Goal: Obtain resource: Download file/media

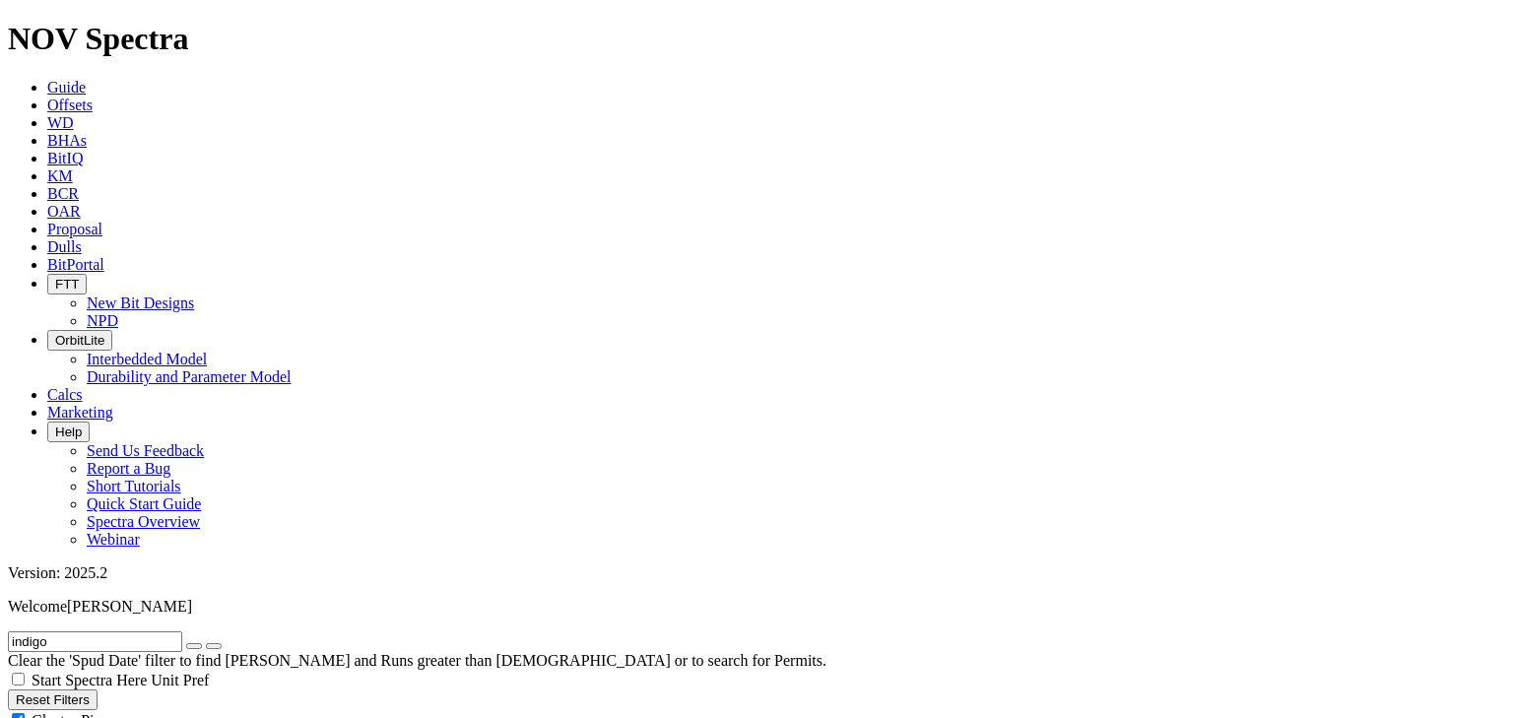
click at [194, 646] on icon "button" at bounding box center [194, 646] width 0 height 0
click at [98, 690] on button "Reset Filters" at bounding box center [53, 700] width 90 height 21
type input "[DATE]"
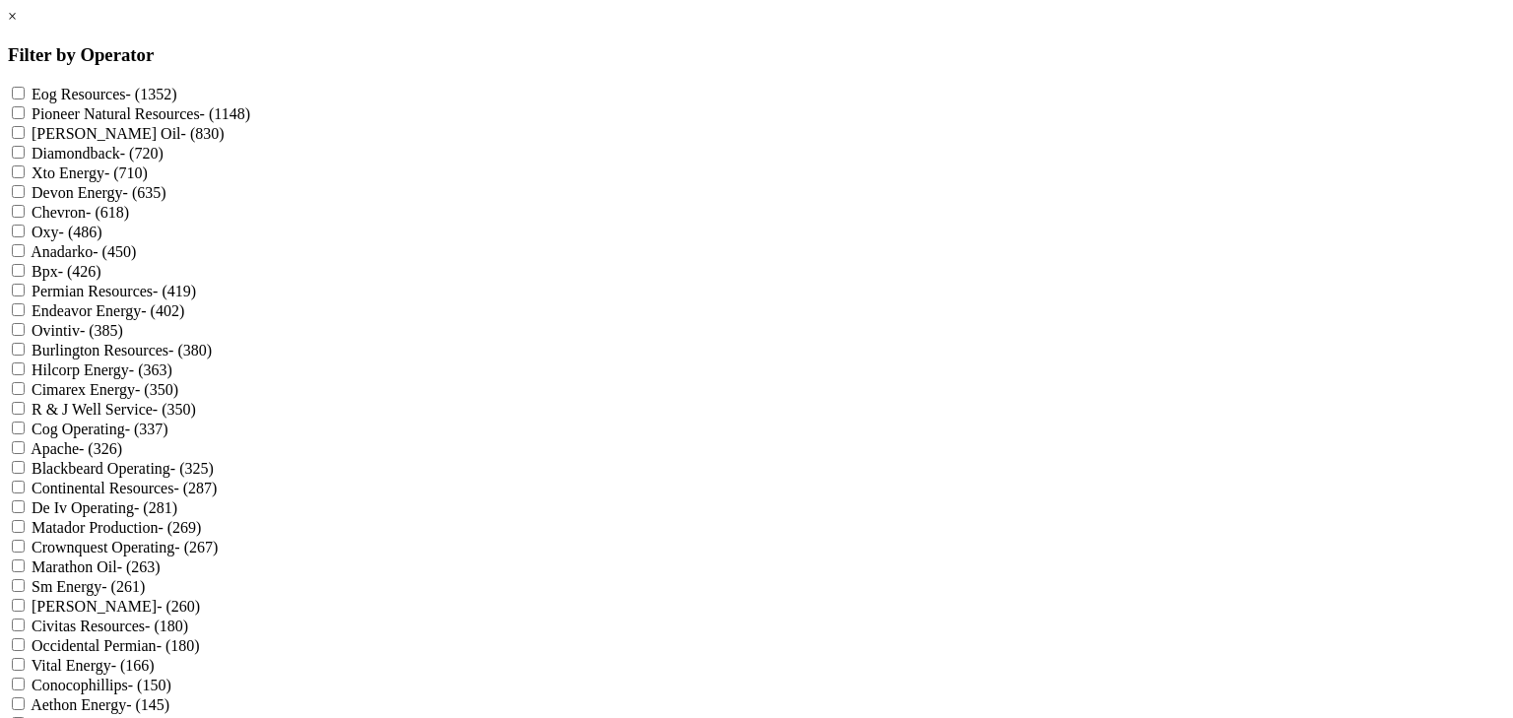
click at [166, 201] on label "Devon Energy - (635)" at bounding box center [99, 192] width 135 height 17
click at [25, 198] on Energy "Devon Energy - (635)" at bounding box center [18, 191] width 13 height 13
checkbox Energy "true"
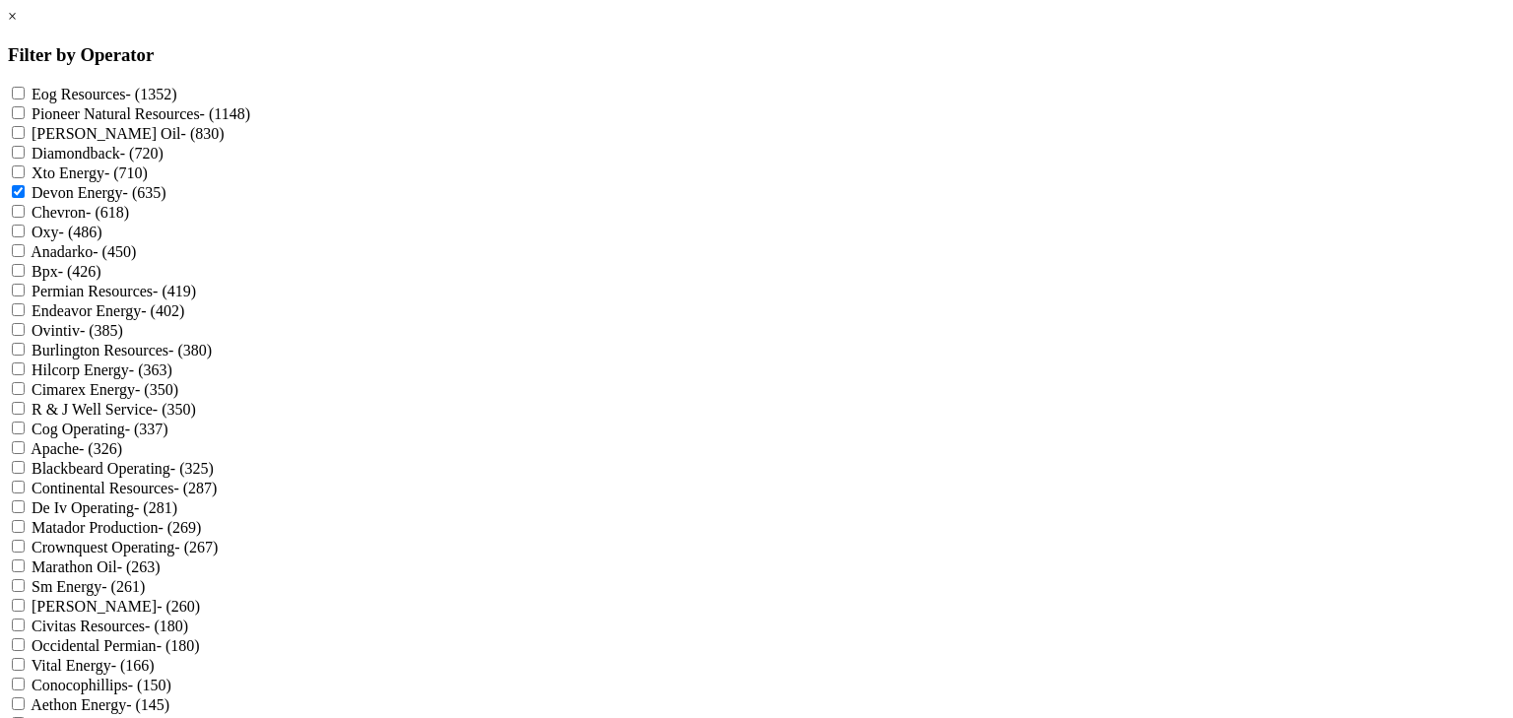
checkbox Energy "true"
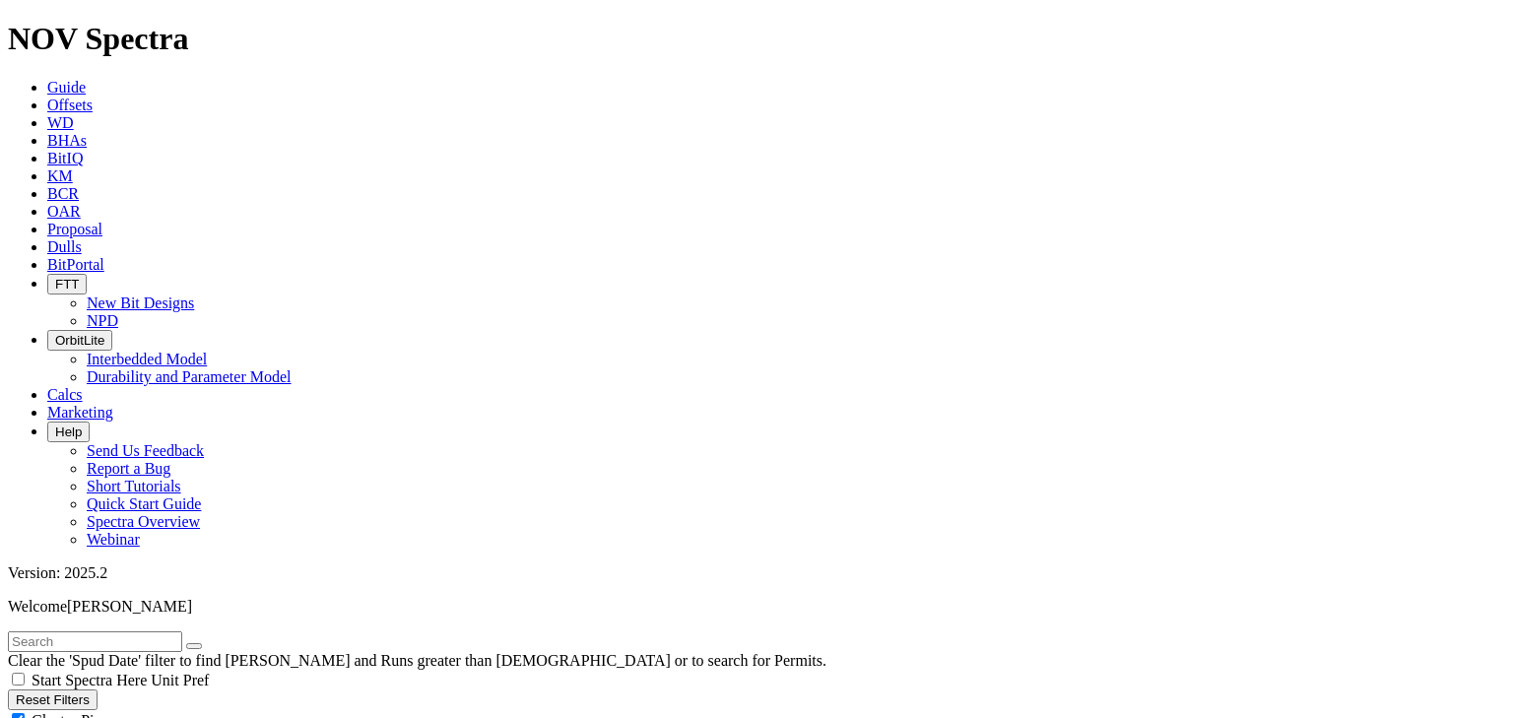
type input "[DATE]"
